Goal: Transaction & Acquisition: Purchase product/service

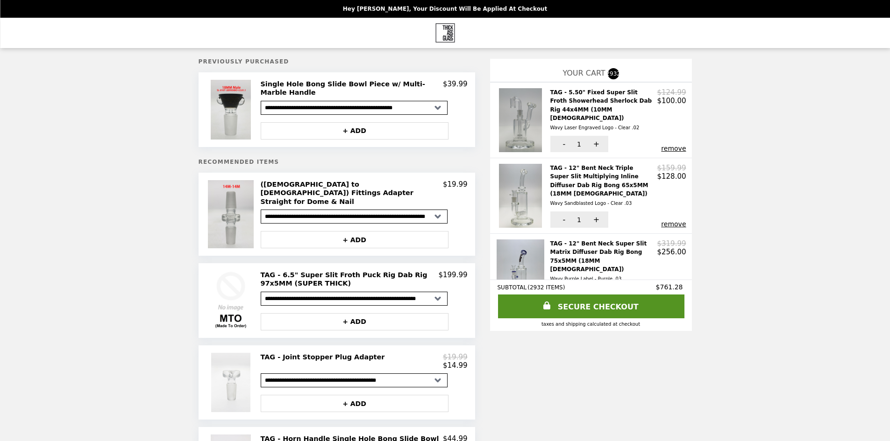
select select "**********"
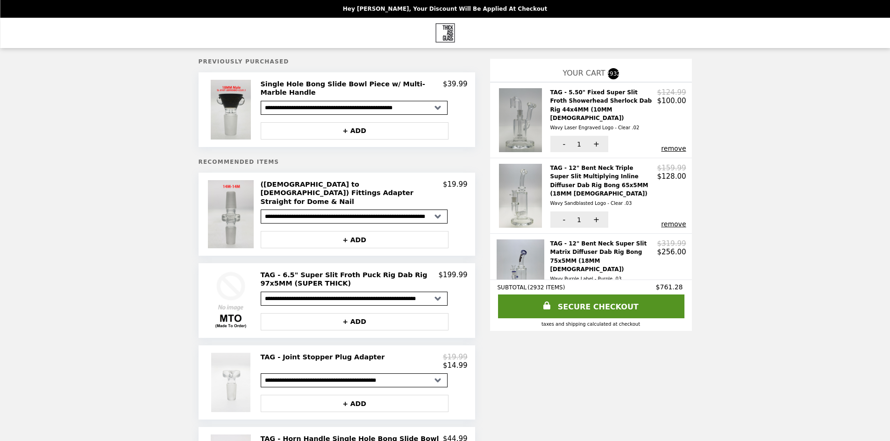
click at [677, 221] on button "remove" at bounding box center [673, 224] width 25 height 7
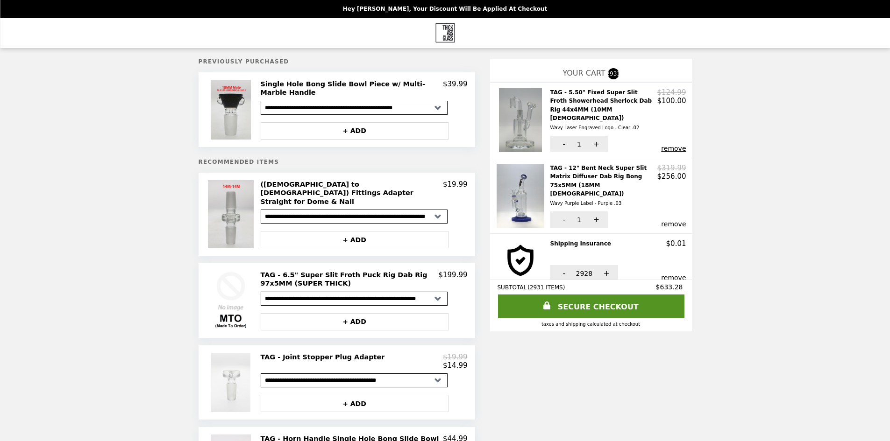
click at [676, 145] on button "remove" at bounding box center [673, 148] width 25 height 7
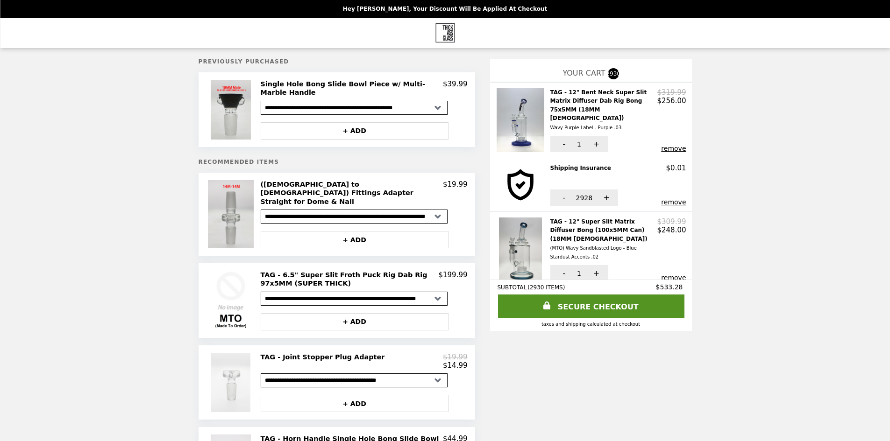
click at [676, 145] on button "remove" at bounding box center [673, 148] width 25 height 7
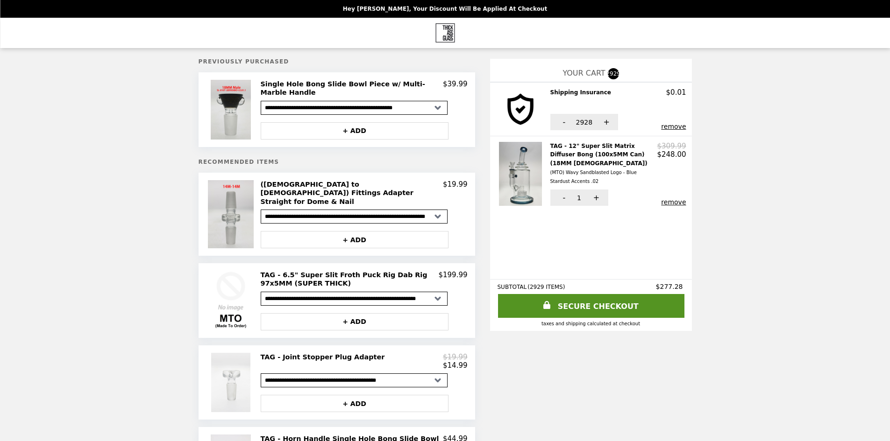
click at [586, 153] on h2 "TAG - 12" Super Slit Matrix Diffuser Bong (100x5MM Can) (18MM [DEMOGRAPHIC_DATA…" at bounding box center [603, 164] width 107 height 44
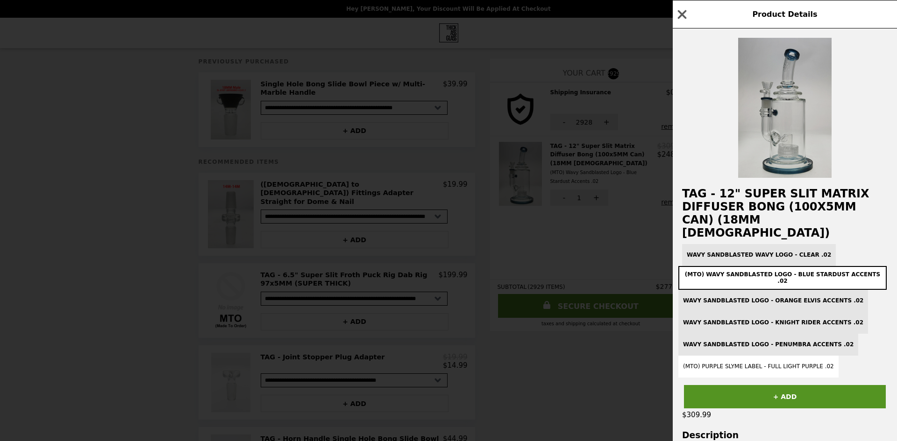
click at [793, 126] on img at bounding box center [784, 108] width 93 height 140
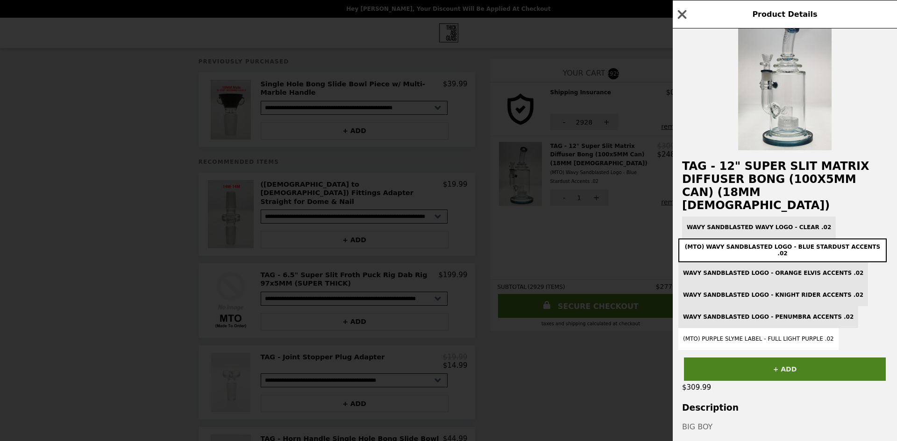
scroll to position [47, 0]
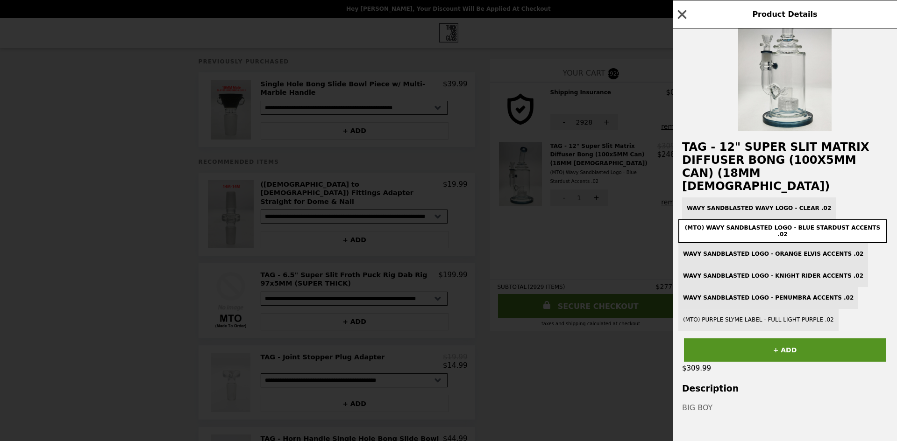
click at [781, 317] on button "(MTO) Purple Slyme Label - Full Light Purple .02" at bounding box center [758, 320] width 160 height 22
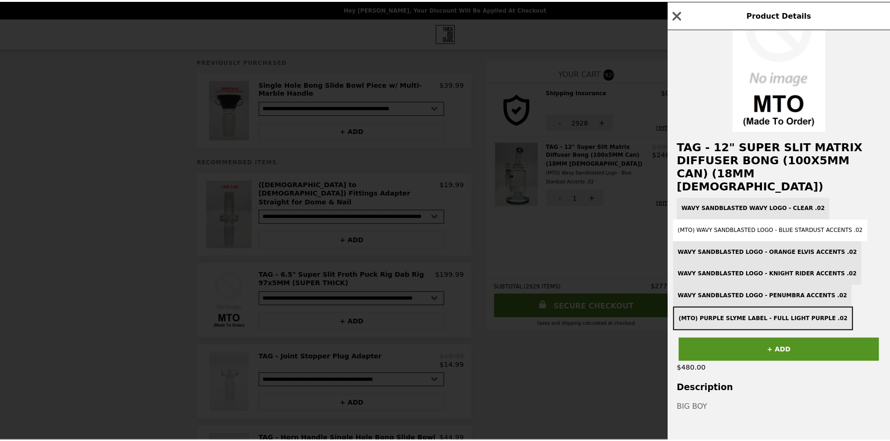
scroll to position [0, 0]
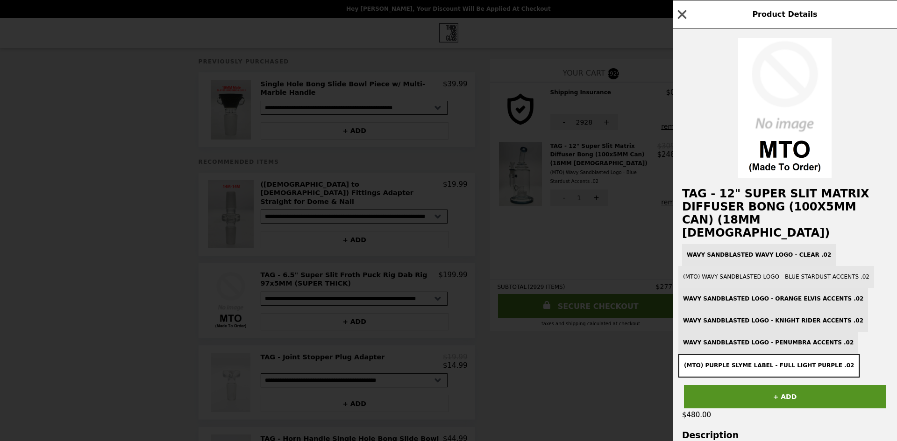
click at [779, 271] on button "(MTO) Wavy Sandblasted Logo - Blue Stardust Accents .02" at bounding box center [776, 277] width 196 height 22
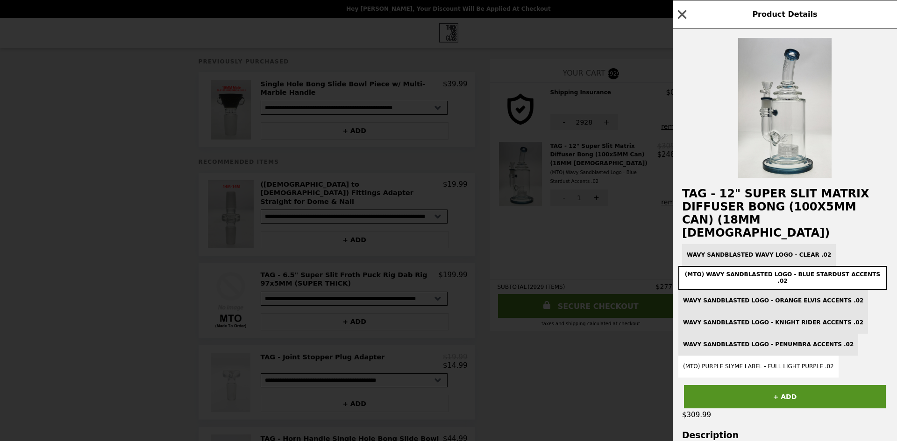
click at [617, 280] on div "Product Details TAG - 12" Super Slit Matrix Diffuser Bong (100x5MM Can) (18MM […" at bounding box center [448, 220] width 897 height 441
